Goal: Find specific page/section: Find specific page/section

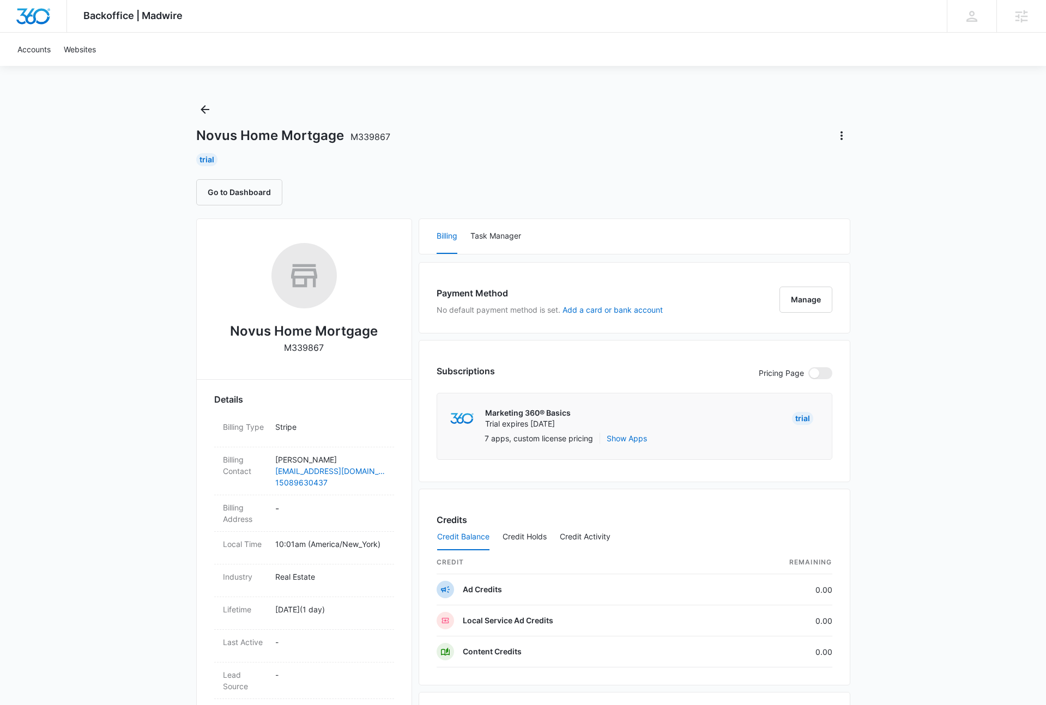
click at [308, 135] on h1 "Novus Home Mortgage M339867" at bounding box center [293, 136] width 194 height 16
click at [310, 135] on h1 "Novus Home Mortgage M339867" at bounding box center [293, 136] width 194 height 16
click at [354, 334] on h2 "Novus Home Mortgage" at bounding box center [304, 332] width 148 height 20
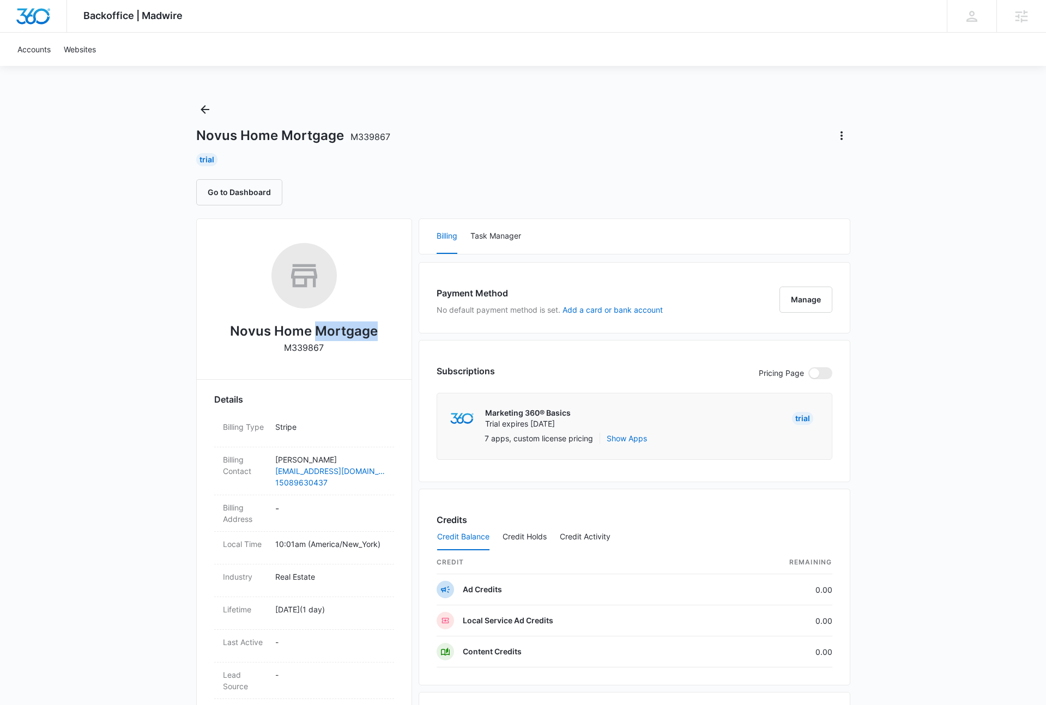
copy h2 "Mortgage"
click at [208, 115] on icon "Back" at bounding box center [204, 109] width 13 height 13
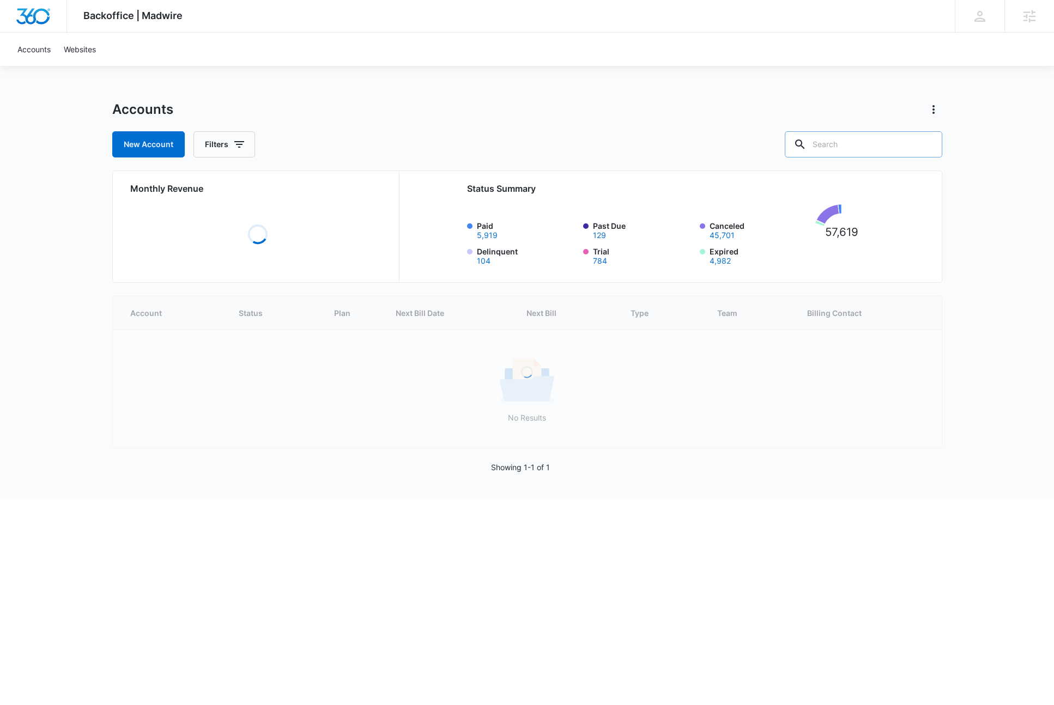
click at [877, 145] on input "text" at bounding box center [864, 144] width 158 height 26
paste input "Mortgage"
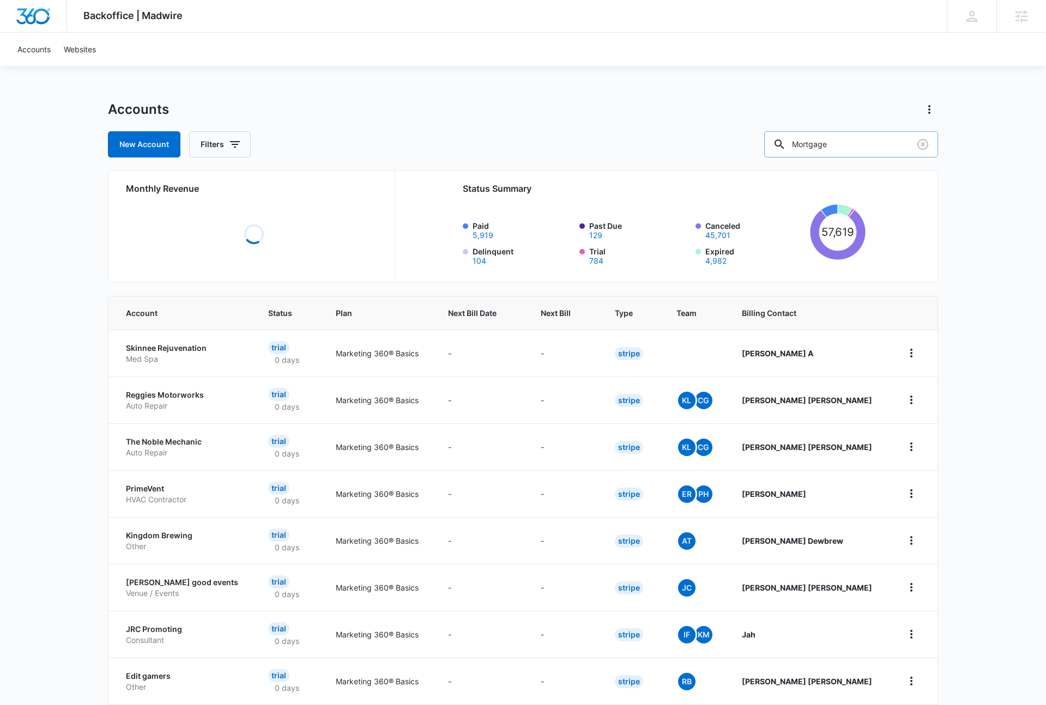
type input "Mortgage"
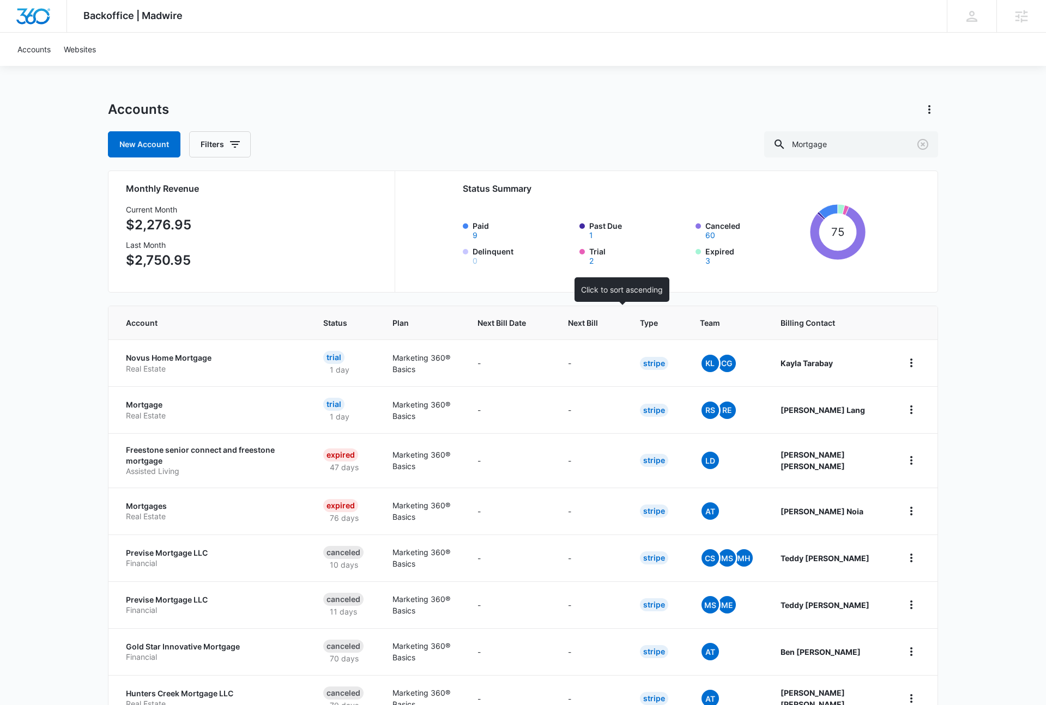
click at [607, 331] on th "Next Bill" at bounding box center [591, 322] width 72 height 33
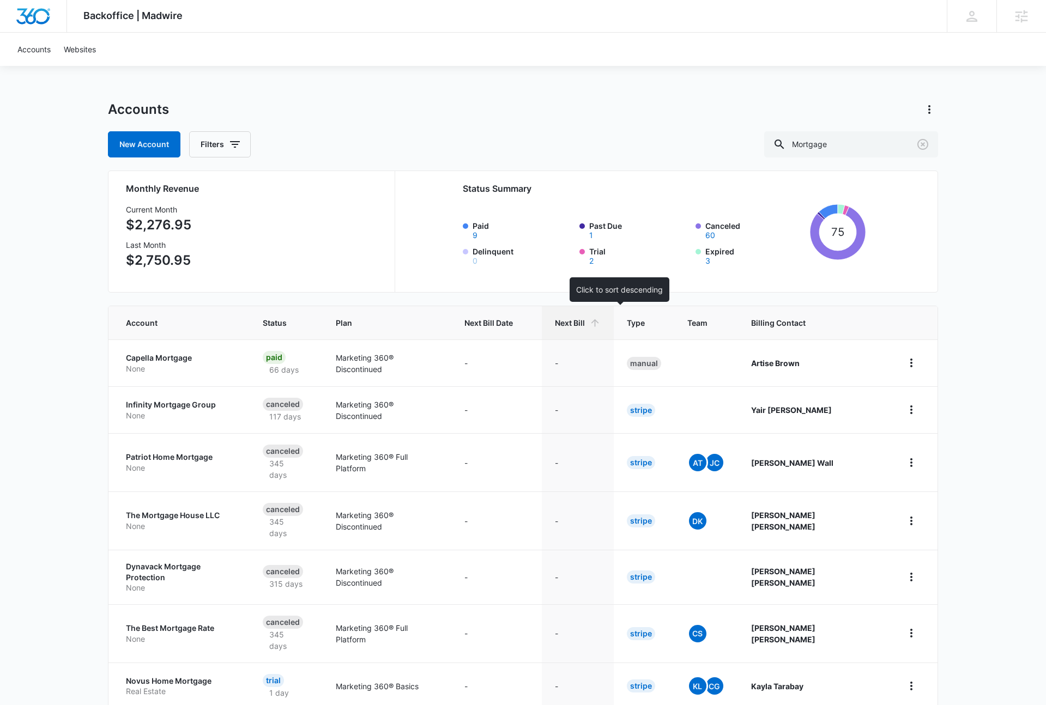
click at [585, 324] on span "Next Bill" at bounding box center [570, 322] width 30 height 11
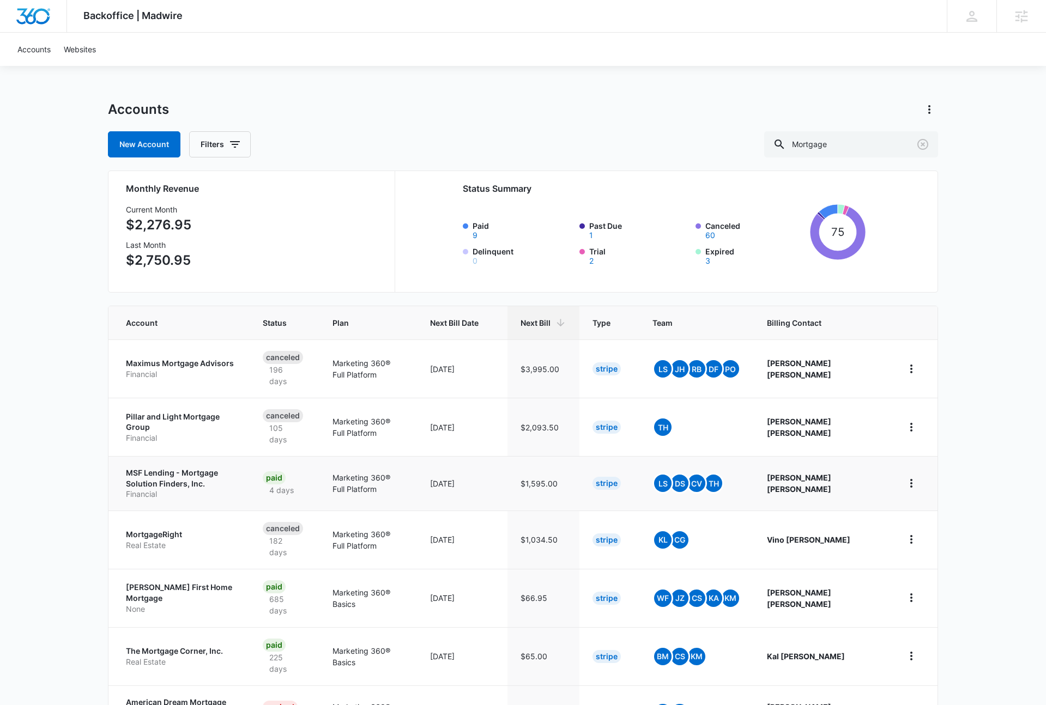
click at [197, 474] on p "MSF Lending - Mortgage Solution Finders, Inc." at bounding box center [181, 478] width 111 height 21
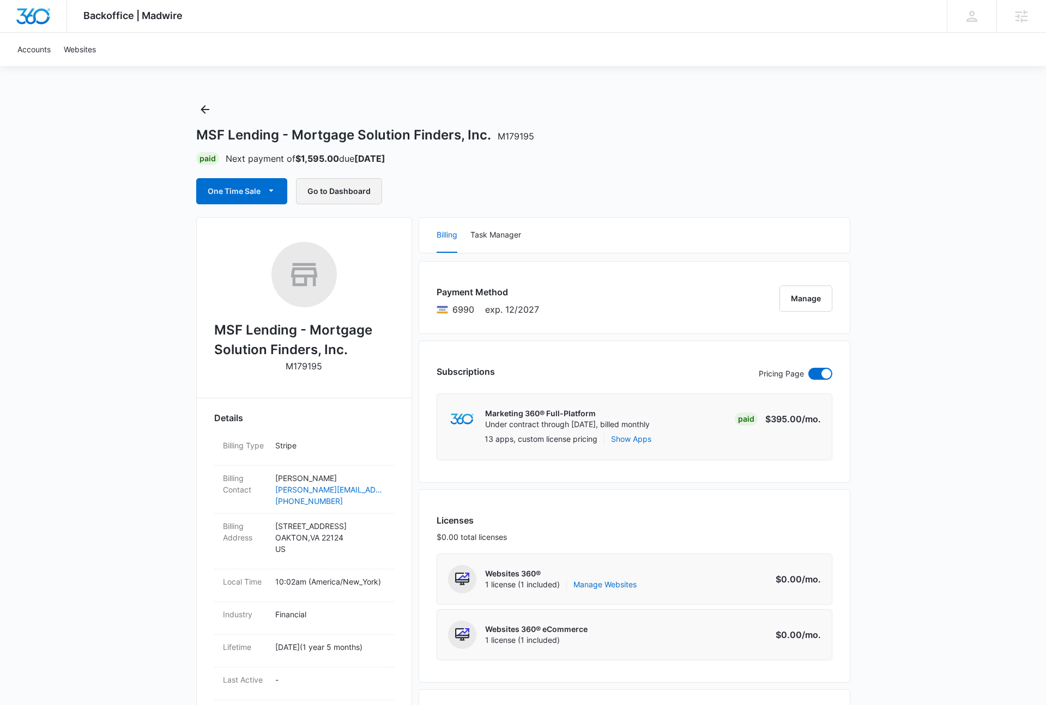
click at [317, 192] on button "Go to Dashboard" at bounding box center [339, 191] width 86 height 26
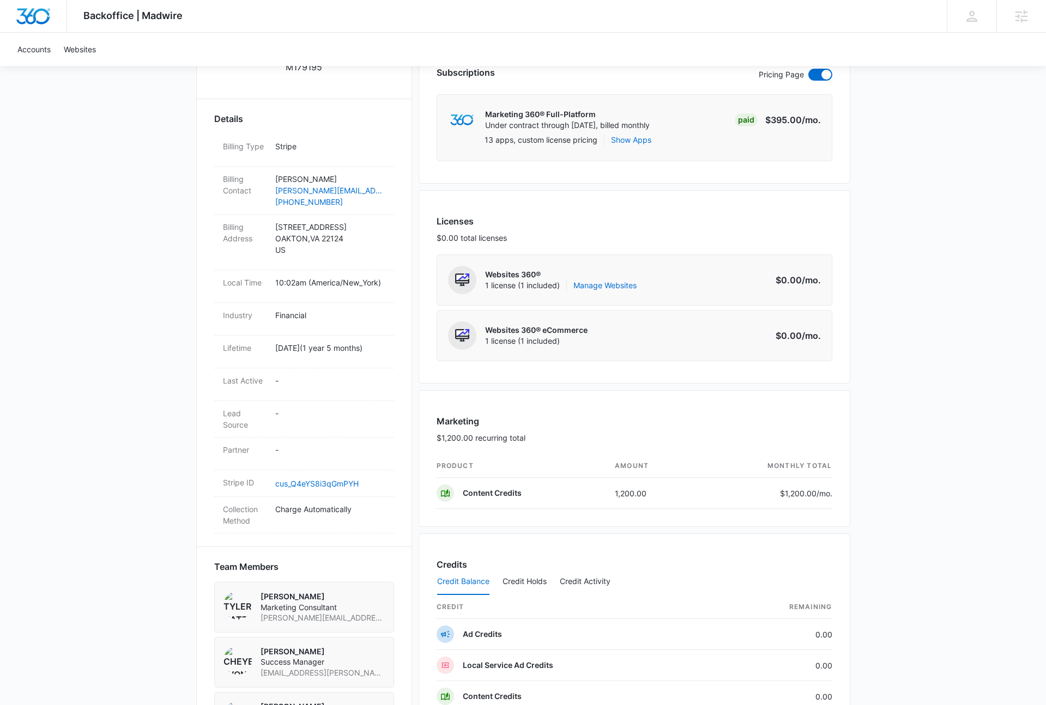
scroll to position [27, 0]
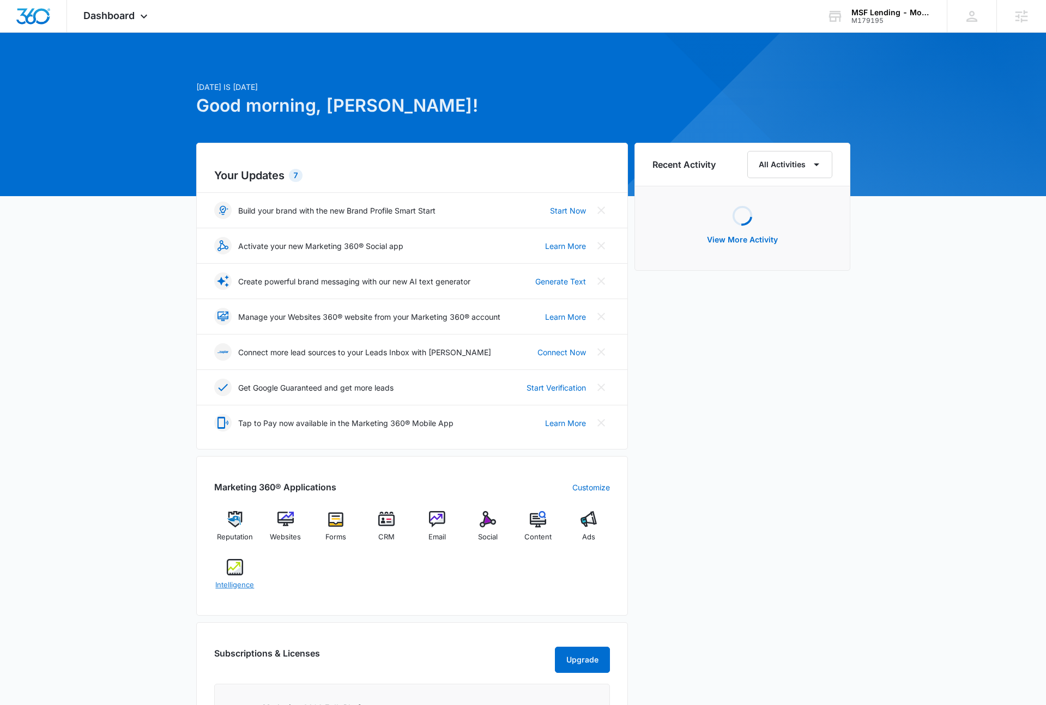
click at [236, 582] on span "Intelligence" at bounding box center [234, 585] width 39 height 11
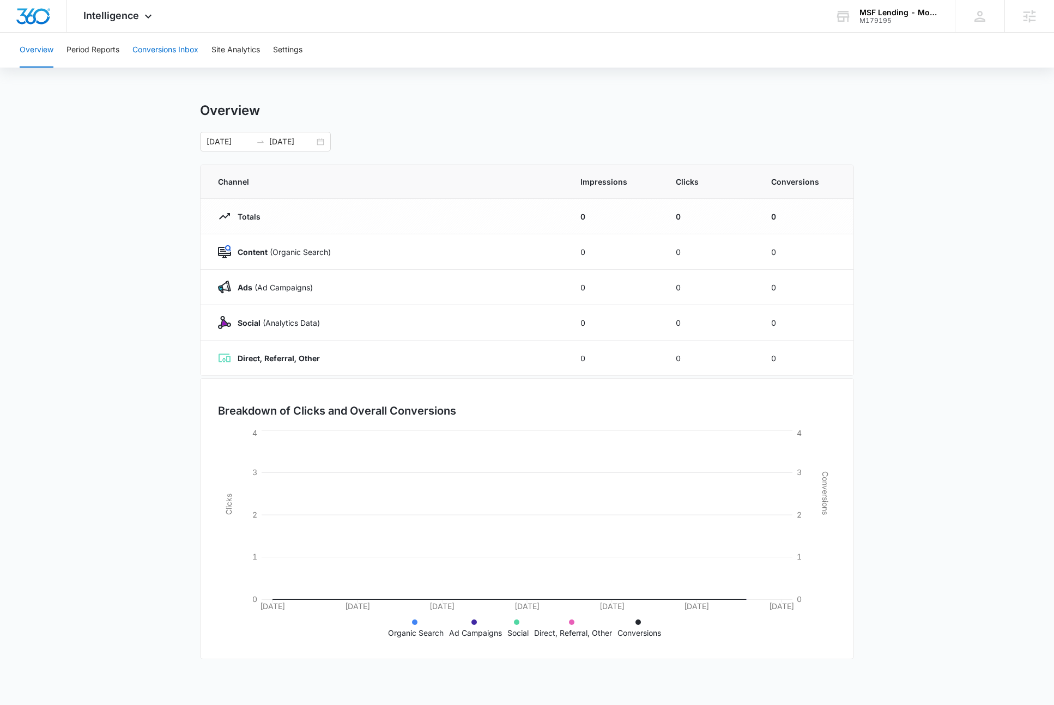
click at [174, 50] on button "Conversions Inbox" at bounding box center [165, 50] width 66 height 35
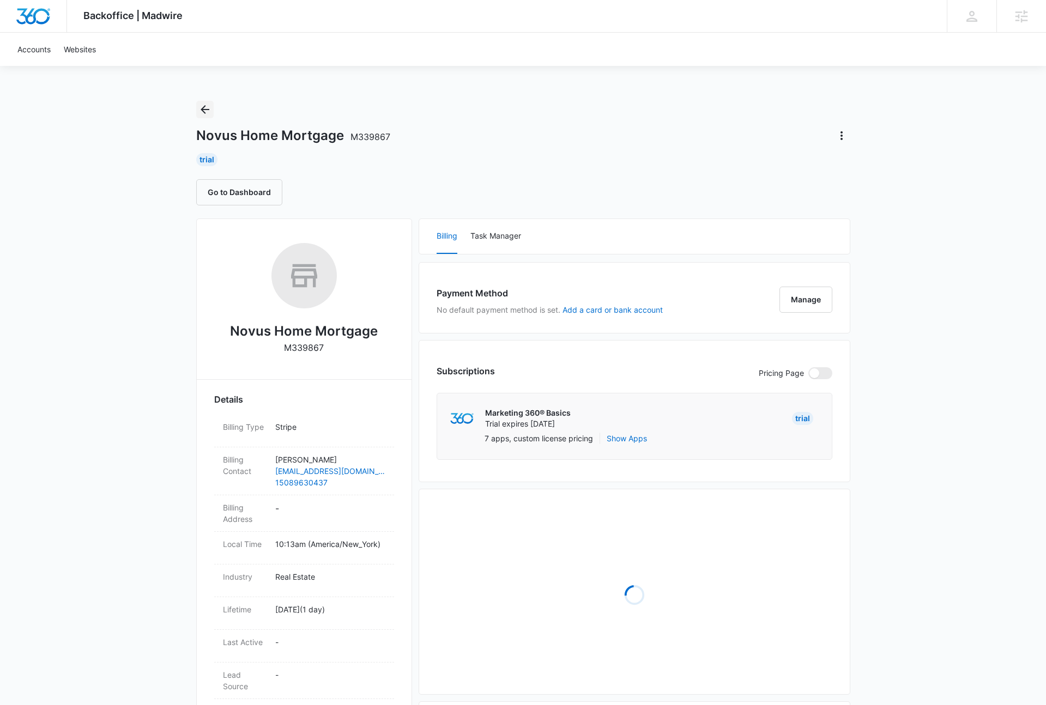
click at [205, 110] on icon "Back" at bounding box center [205, 109] width 9 height 9
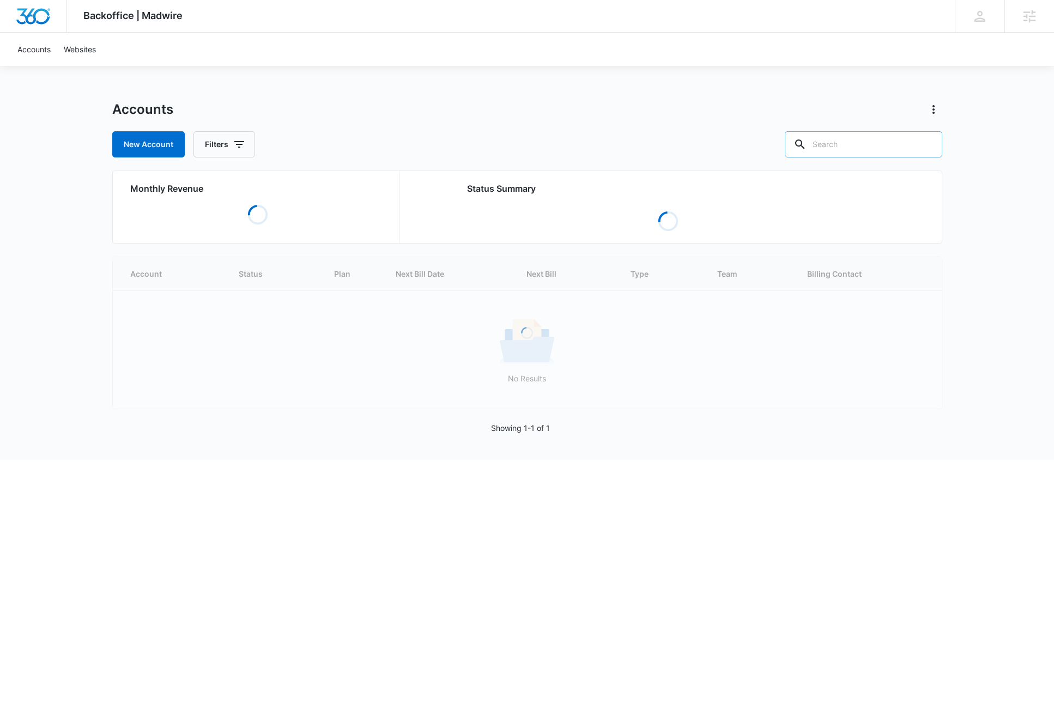
click at [878, 144] on input "text" at bounding box center [864, 144] width 158 height 26
paste input "https://www.myhomemortgageteam.com/"
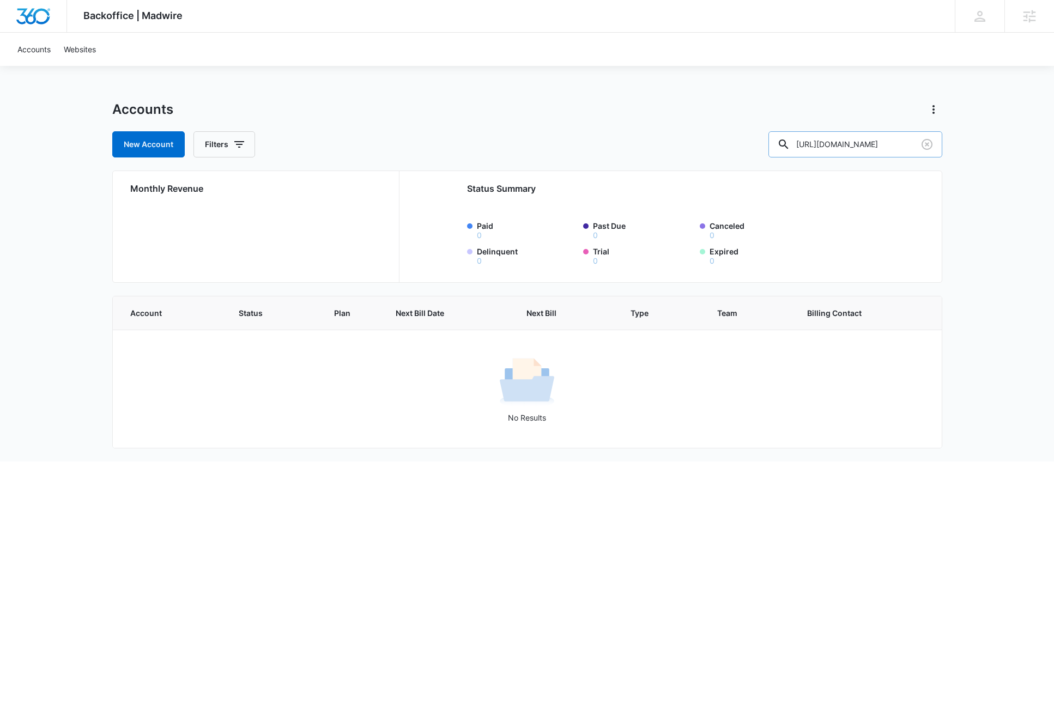
click at [875, 149] on input "https://www.myhomemortgageteam.com/" at bounding box center [855, 144] width 174 height 26
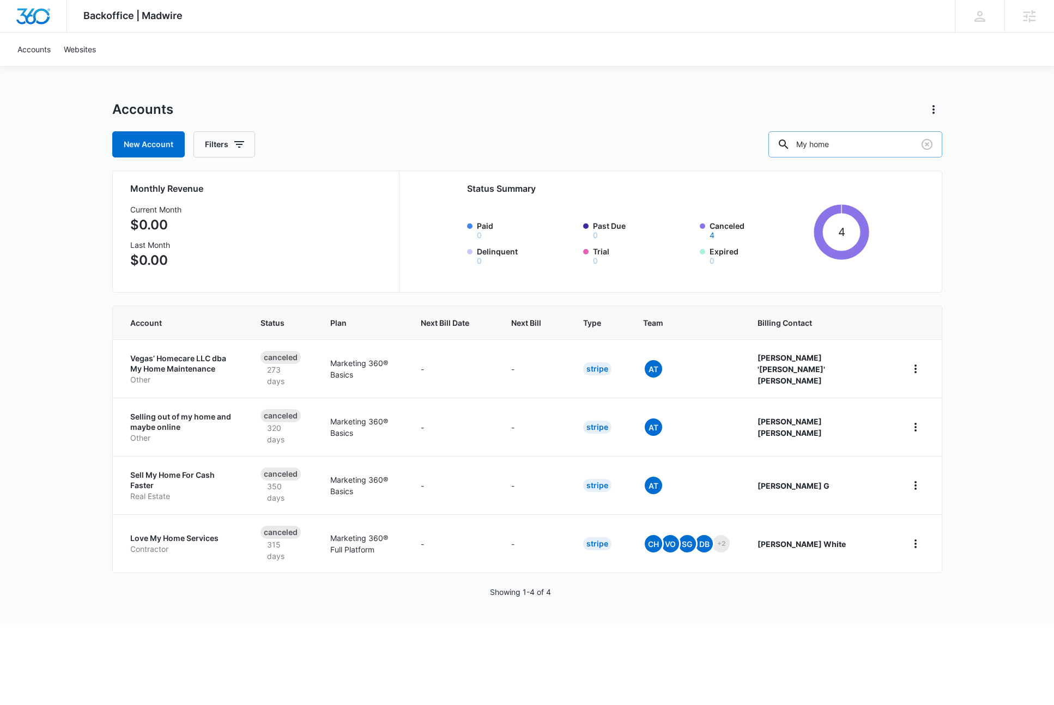
click at [830, 140] on input "My home" at bounding box center [855, 144] width 174 height 26
type input "first home"
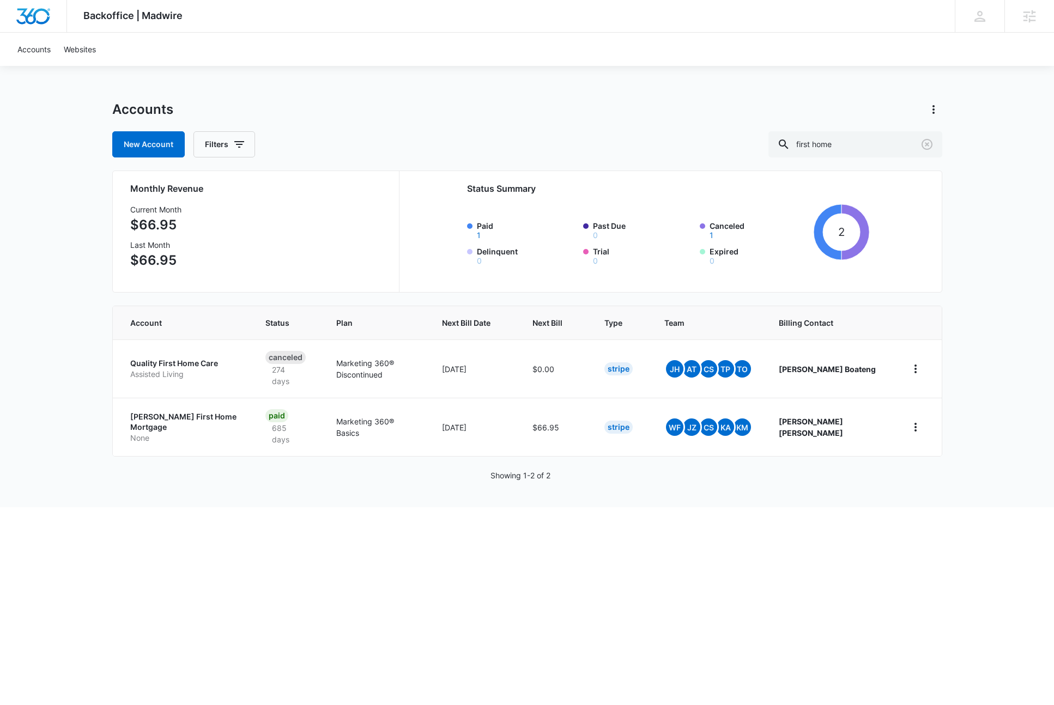
click at [356, 126] on div "Accounts New Account Filters first home" at bounding box center [527, 129] width 830 height 57
